Goal: Task Accomplishment & Management: Manage account settings

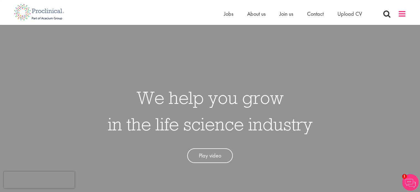
click at [403, 12] on span at bounding box center [402, 14] width 8 height 8
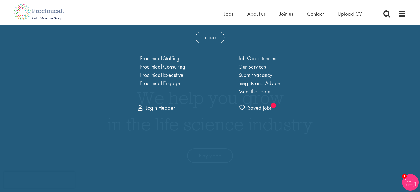
scroll to position [2, 0]
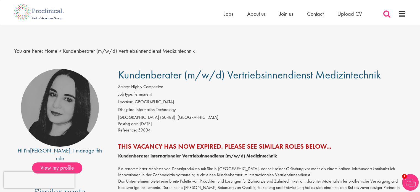
click at [387, 14] on span at bounding box center [387, 14] width 8 height 8
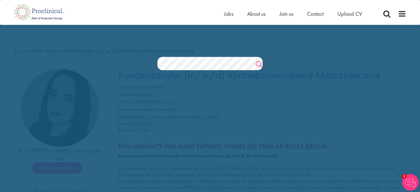
click at [260, 63] on link "Search" at bounding box center [259, 65] width 7 height 11
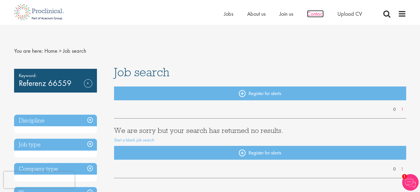
click at [318, 12] on span "Contact" at bounding box center [315, 13] width 17 height 7
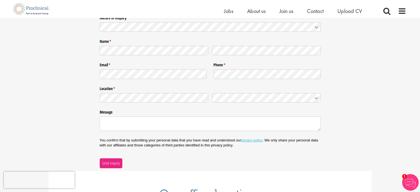
scroll to position [88, 0]
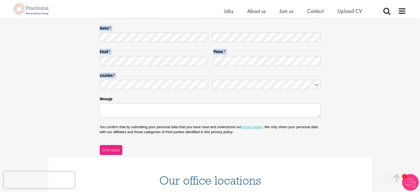
drag, startPoint x: 420, startPoint y: 73, endPoint x: 424, endPoint y: 13, distance: 60.3
click at [420, 13] on html "This website uses cookies. By continuing to use this site, you are giving your …" at bounding box center [210, 123] width 420 height 422
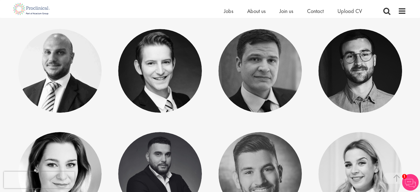
scroll to position [128, 0]
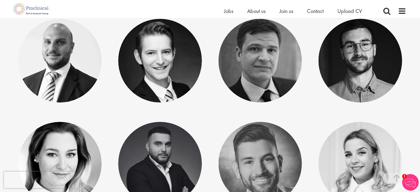
drag, startPoint x: 420, startPoint y: 73, endPoint x: 419, endPoint y: 81, distance: 8.3
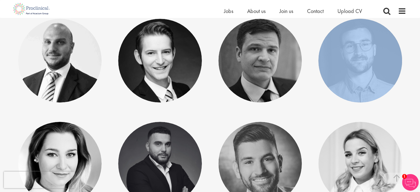
drag, startPoint x: 419, startPoint y: 81, endPoint x: 416, endPoint y: 105, distance: 23.9
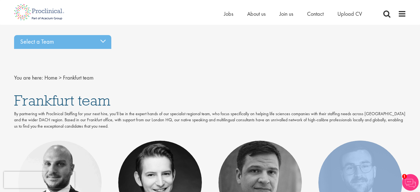
scroll to position [0, 0]
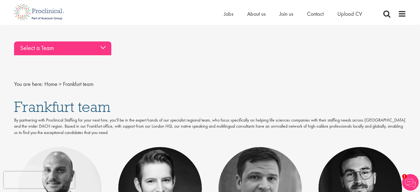
click at [101, 44] on div "Select a Team" at bounding box center [62, 48] width 97 height 14
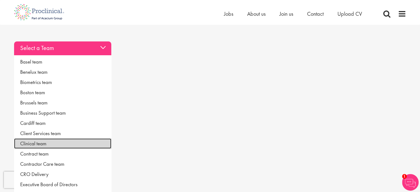
click at [26, 141] on link "Clinical team" at bounding box center [62, 143] width 97 height 10
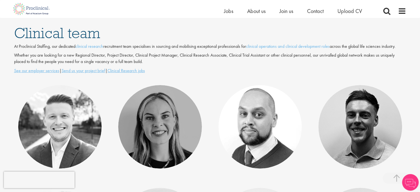
scroll to position [85, 0]
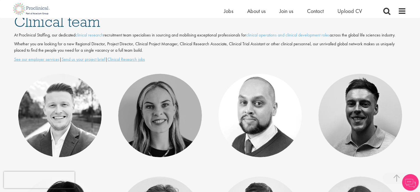
drag, startPoint x: 417, startPoint y: 88, endPoint x: 417, endPoint y: 93, distance: 4.4
click at [417, 93] on div "Select a Team Basel team Benelux team Biometrics team Boston team Brussels team…" at bounding box center [210, 117] width 420 height 326
drag, startPoint x: 417, startPoint y: 93, endPoint x: 417, endPoint y: 95, distance: 2.8
click at [417, 95] on div "Select a Team Basel team Benelux team Biometrics team Boston team Brussels team…" at bounding box center [210, 117] width 420 height 326
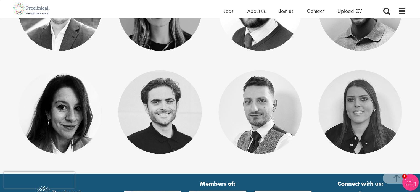
scroll to position [192, 0]
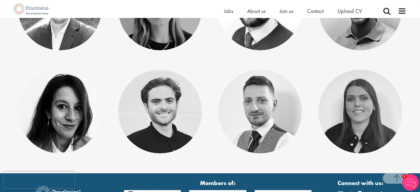
drag, startPoint x: 421, startPoint y: 94, endPoint x: 420, endPoint y: 137, distance: 43.6
click at [420, 137] on html "This website uses cookies. By continuing to use this site, you are giving your …" at bounding box center [210, 25] width 420 height 434
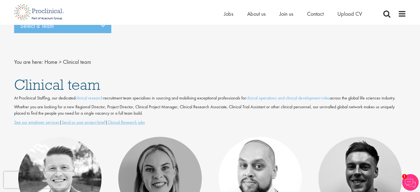
scroll to position [1, 0]
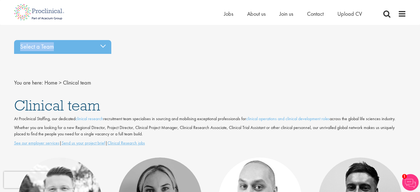
drag, startPoint x: 418, startPoint y: 16, endPoint x: 413, endPoint y: -4, distance: 20.6
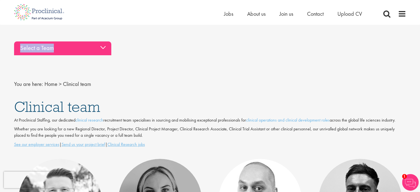
click at [101, 46] on div "Select a Team" at bounding box center [62, 48] width 97 height 14
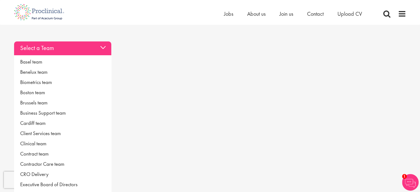
click at [101, 46] on div "Select a Team" at bounding box center [62, 48] width 97 height 14
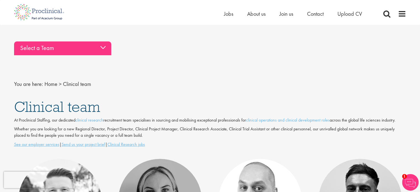
click at [101, 46] on div "Select a Team" at bounding box center [62, 48] width 97 height 14
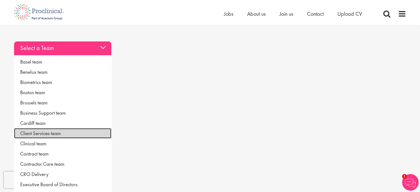
click at [43, 132] on link "Client Services team" at bounding box center [62, 133] width 97 height 10
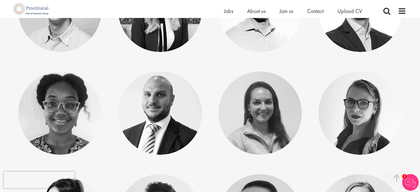
scroll to position [457, 0]
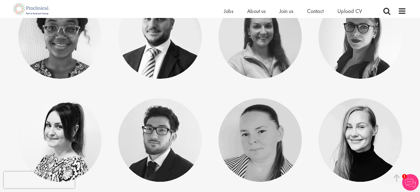
drag, startPoint x: 418, startPoint y: 129, endPoint x: 415, endPoint y: 154, distance: 25.0
drag, startPoint x: 415, startPoint y: 154, endPoint x: 424, endPoint y: 14, distance: 139.7
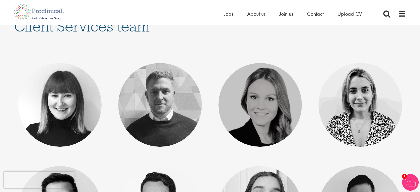
scroll to position [0, 0]
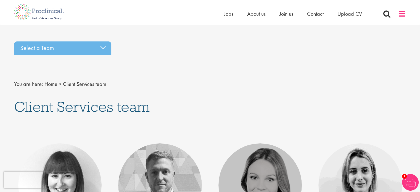
click at [402, 14] on span at bounding box center [402, 14] width 8 height 8
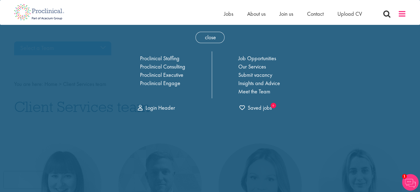
click at [402, 14] on span at bounding box center [402, 14] width 8 height 8
click at [387, 12] on span at bounding box center [387, 14] width 8 height 8
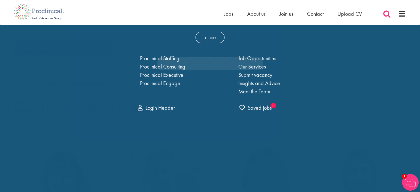
click at [387, 12] on span at bounding box center [387, 14] width 8 height 8
click at [386, 13] on span at bounding box center [387, 14] width 8 height 8
click at [207, 36] on span "close" at bounding box center [210, 37] width 29 height 11
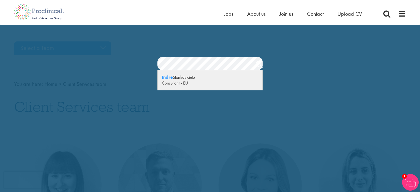
click at [170, 78] on strong "Indre" at bounding box center [167, 77] width 11 height 6
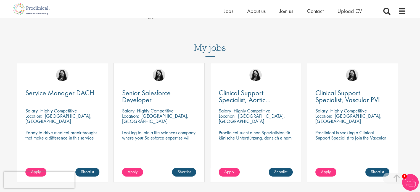
scroll to position [165, 0]
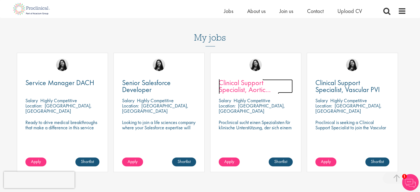
click at [245, 85] on span "Clinical Support Specialist, Aortic Intervention, Vascular" at bounding box center [249, 89] width 60 height 23
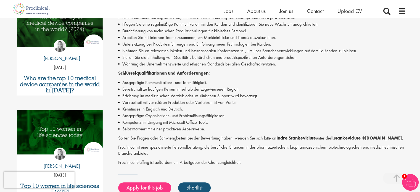
scroll to position [195, 0]
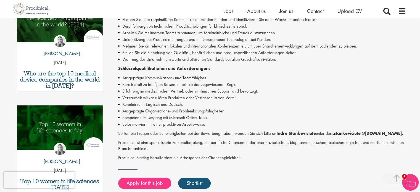
click at [419, 91] on div "First Name * Last Name * Email * Phone Number * Country * - Please Select - Afg…" at bounding box center [210, 119] width 420 height 510
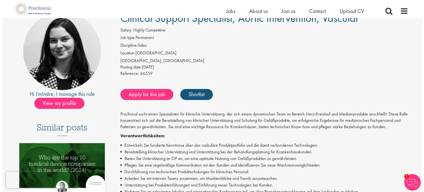
scroll to position [0, 0]
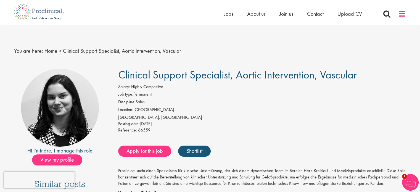
click at [403, 13] on span at bounding box center [402, 14] width 8 height 8
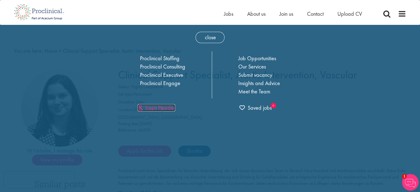
click at [165, 108] on link "Login Header" at bounding box center [156, 107] width 37 height 7
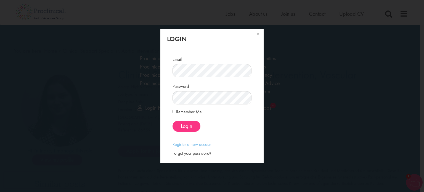
click at [215, 87] on div "Password" at bounding box center [212, 92] width 79 height 23
click at [189, 126] on span "Login" at bounding box center [186, 125] width 11 height 7
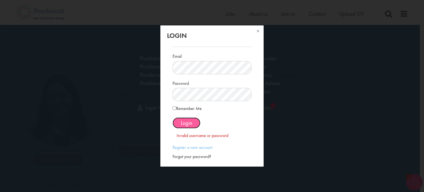
click at [188, 122] on span "Login" at bounding box center [186, 122] width 11 height 7
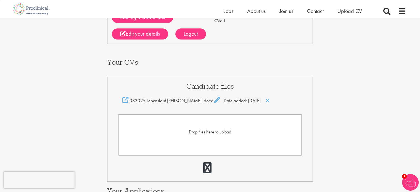
scroll to position [81, 0]
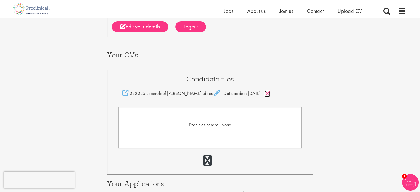
click at [270, 91] on icon at bounding box center [267, 93] width 5 height 6
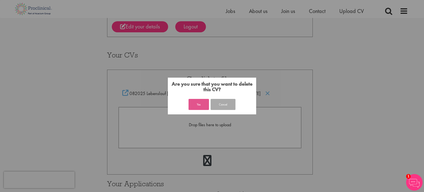
click at [197, 105] on button "Yes" at bounding box center [199, 104] width 20 height 11
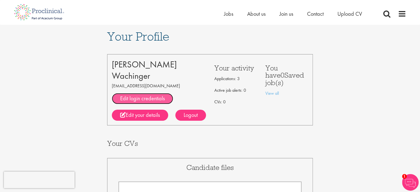
click at [120, 97] on link "Edit login credentials" at bounding box center [142, 98] width 61 height 11
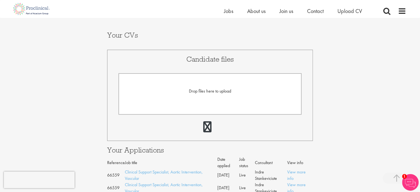
scroll to position [86, 0]
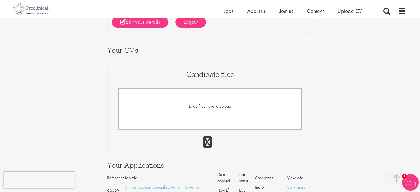
click at [411, 180] on img at bounding box center [410, 182] width 17 height 17
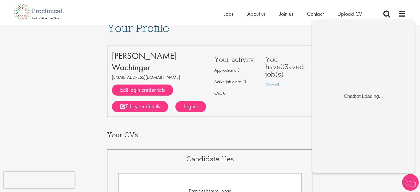
scroll to position [0, 0]
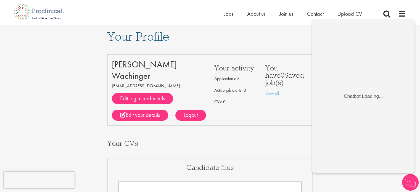
click at [270, 101] on div "You have 0 Saved job(s) View all" at bounding box center [286, 90] width 51 height 62
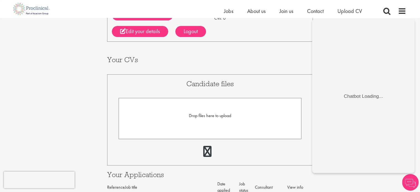
scroll to position [76, 0]
click at [412, 181] on img at bounding box center [410, 182] width 17 height 17
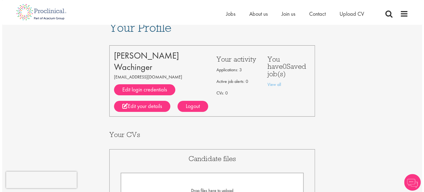
scroll to position [0, 0]
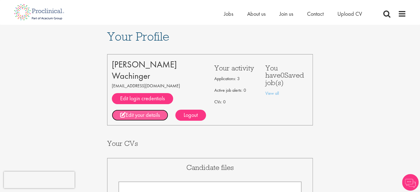
click at [141, 113] on link "Edit your details" at bounding box center [140, 115] width 56 height 11
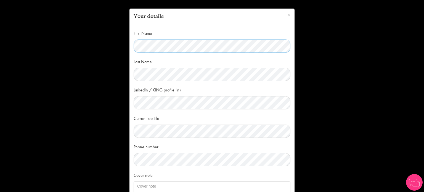
click at [130, 48] on div "First Name Last Name LinkedIn / XING profile link Current job title Phone numbe…" at bounding box center [212, 125] width 165 height 202
click at [130, 74] on div "First Name Last Name LinkedIn / XING profile link Current job title Phone numbe…" at bounding box center [212, 125] width 165 height 202
click at [130, 131] on div "First Name Last Name LinkedIn / XING profile link Current job title Phone numbe…" at bounding box center [212, 125] width 165 height 202
click at [122, 155] on div "× Your details First Name Last Name LinkedIn / XING profile link Current job ti…" at bounding box center [212, 96] width 424 height 192
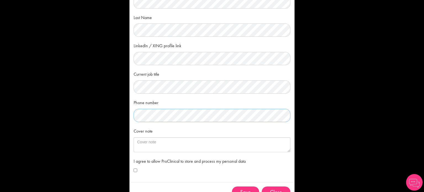
scroll to position [62, 0]
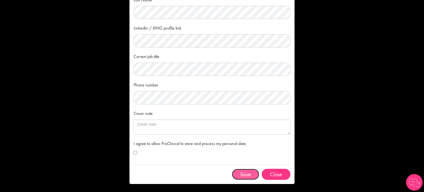
click at [249, 173] on button "Save" at bounding box center [245, 174] width 27 height 11
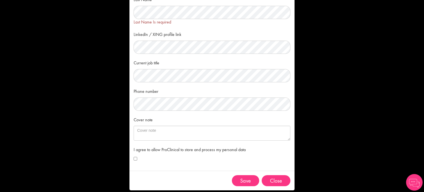
scroll to position [0, 0]
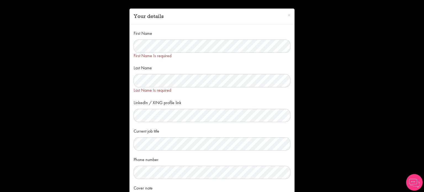
click at [400, 46] on div "× Your details First Name First Name Is required Last Name Last Name Is require…" at bounding box center [212, 96] width 424 height 192
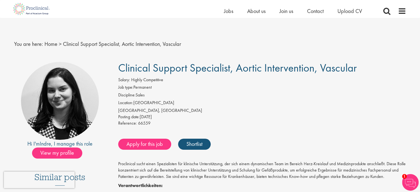
scroll to position [12, 0]
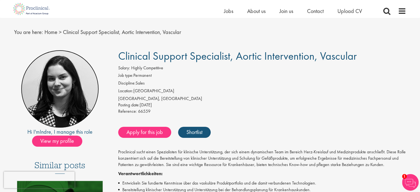
click at [59, 117] on img at bounding box center [60, 89] width 78 height 78
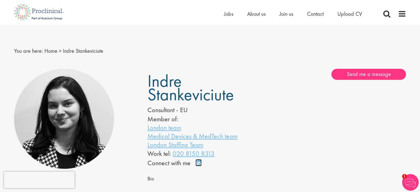
click at [198, 165] on link "Connect on LinkedIn" at bounding box center [201, 165] width 10 height 0
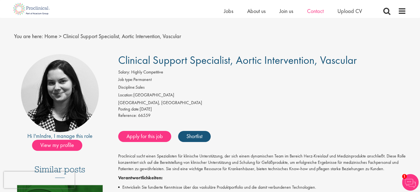
scroll to position [7, 0]
click at [402, 9] on span at bounding box center [402, 11] width 8 height 8
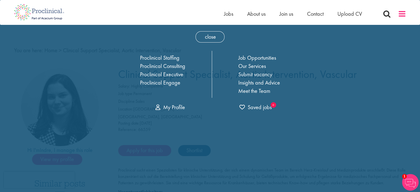
scroll to position [0, 0]
click at [172, 106] on link "My Profile" at bounding box center [170, 107] width 30 height 7
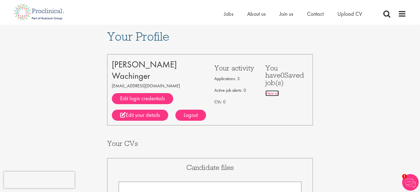
click at [276, 90] on link "View all" at bounding box center [272, 93] width 14 height 6
click at [150, 97] on link "Edit login credentials" at bounding box center [142, 98] width 61 height 11
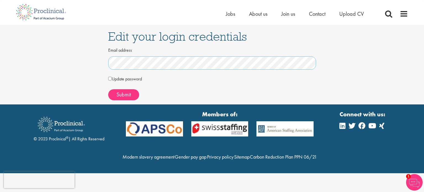
click at [108, 63] on div "Edit your login credentials Email address Update password Your current password…" at bounding box center [212, 65] width 216 height 80
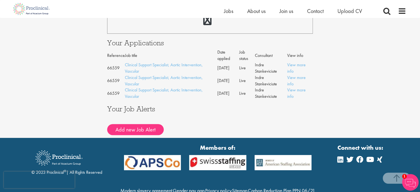
scroll to position [235, 0]
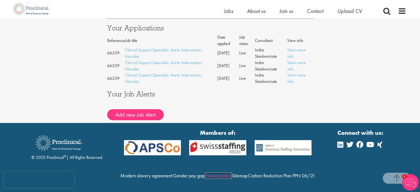
click at [231, 172] on link "Privacy policy" at bounding box center [218, 175] width 27 height 6
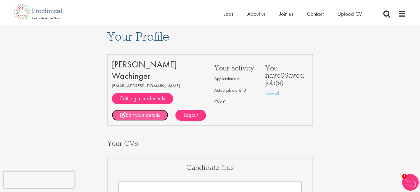
click at [151, 115] on link "Edit your details" at bounding box center [140, 115] width 56 height 11
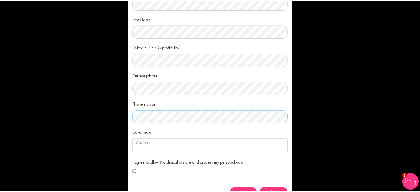
scroll to position [62, 0]
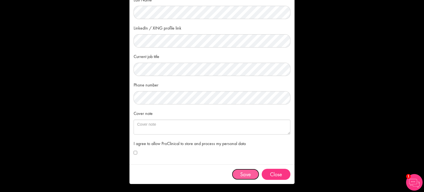
click at [244, 174] on button "Save" at bounding box center [245, 174] width 27 height 11
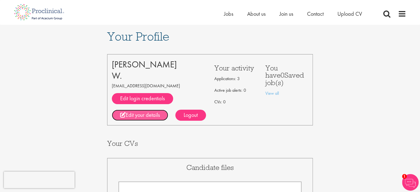
click at [157, 114] on link "Edit your details" at bounding box center [140, 115] width 56 height 11
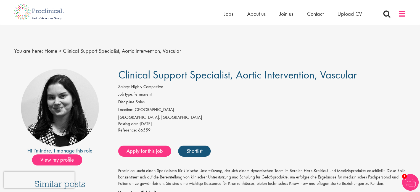
click at [404, 12] on span at bounding box center [402, 14] width 8 height 8
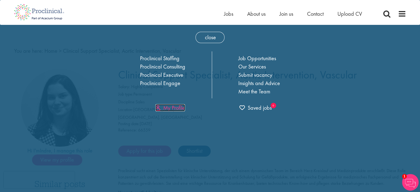
click at [172, 105] on link "My Profile" at bounding box center [170, 107] width 30 height 7
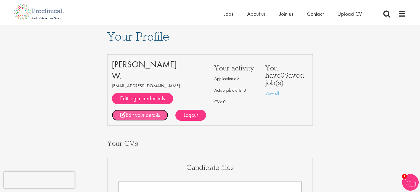
click at [134, 114] on link "Edit your details" at bounding box center [140, 115] width 56 height 11
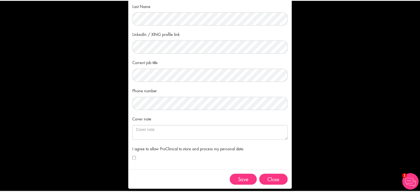
scroll to position [57, 0]
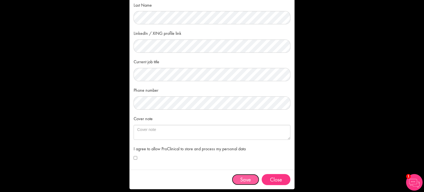
click at [244, 176] on button "Save" at bounding box center [245, 179] width 27 height 11
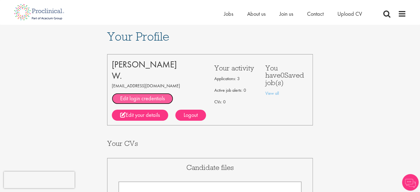
click at [143, 97] on link "Edit login credentials" at bounding box center [142, 98] width 61 height 11
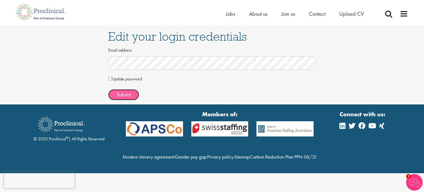
click at [125, 93] on span "Submit" at bounding box center [124, 94] width 14 height 7
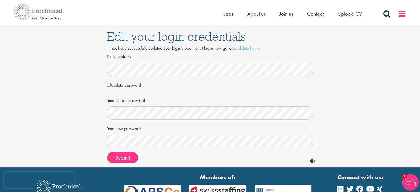
click at [402, 13] on span at bounding box center [402, 14] width 8 height 8
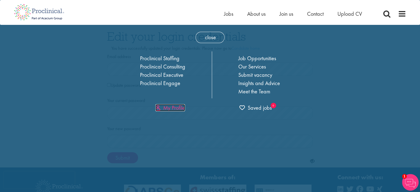
click at [175, 106] on link "My Profile" at bounding box center [170, 107] width 30 height 7
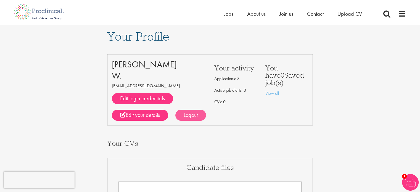
click at [189, 117] on div "Logout" at bounding box center [190, 115] width 31 height 11
